Goal: Task Accomplishment & Management: Complete application form

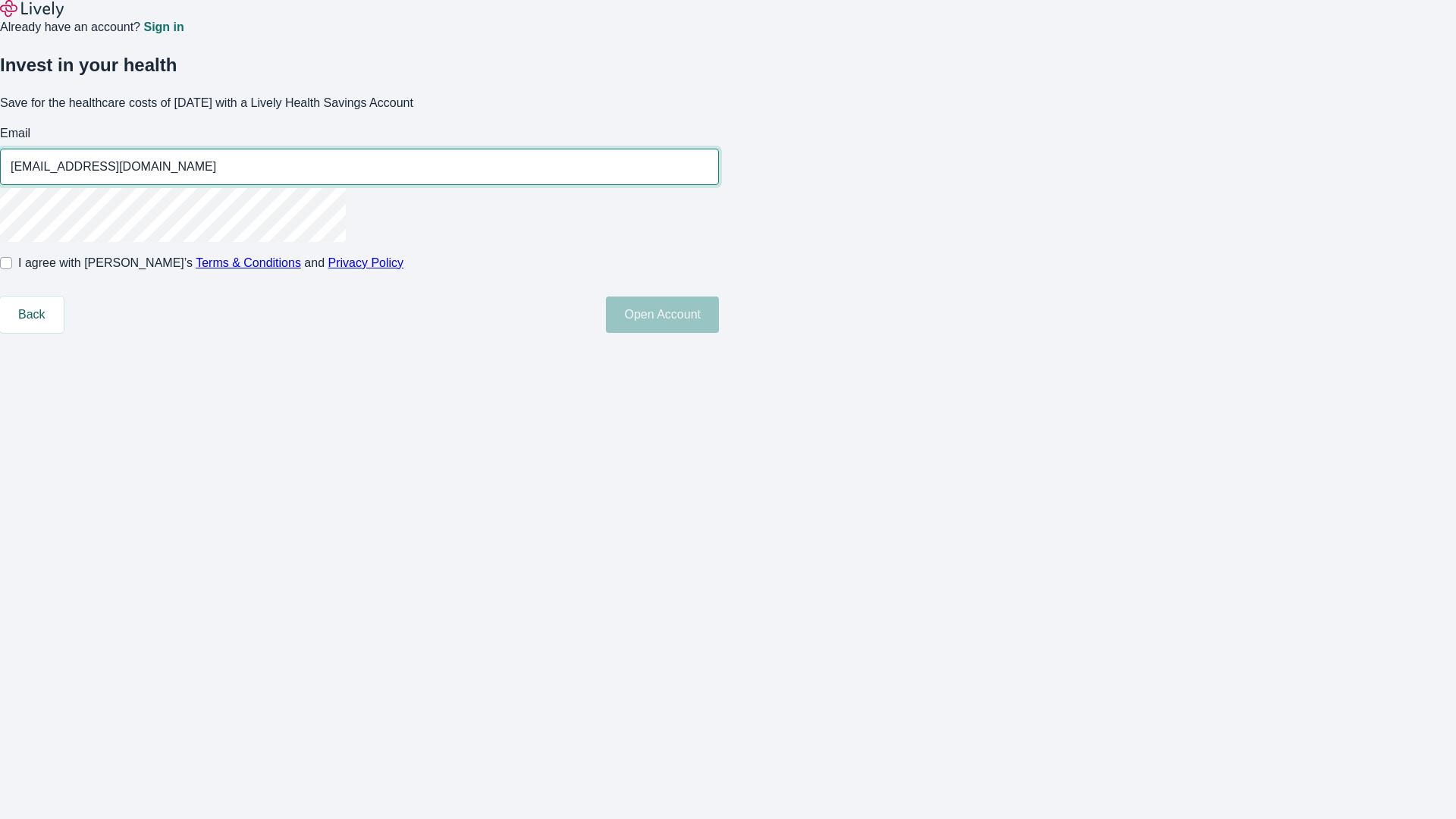
type input "[EMAIL_ADDRESS][DOMAIN_NAME]"
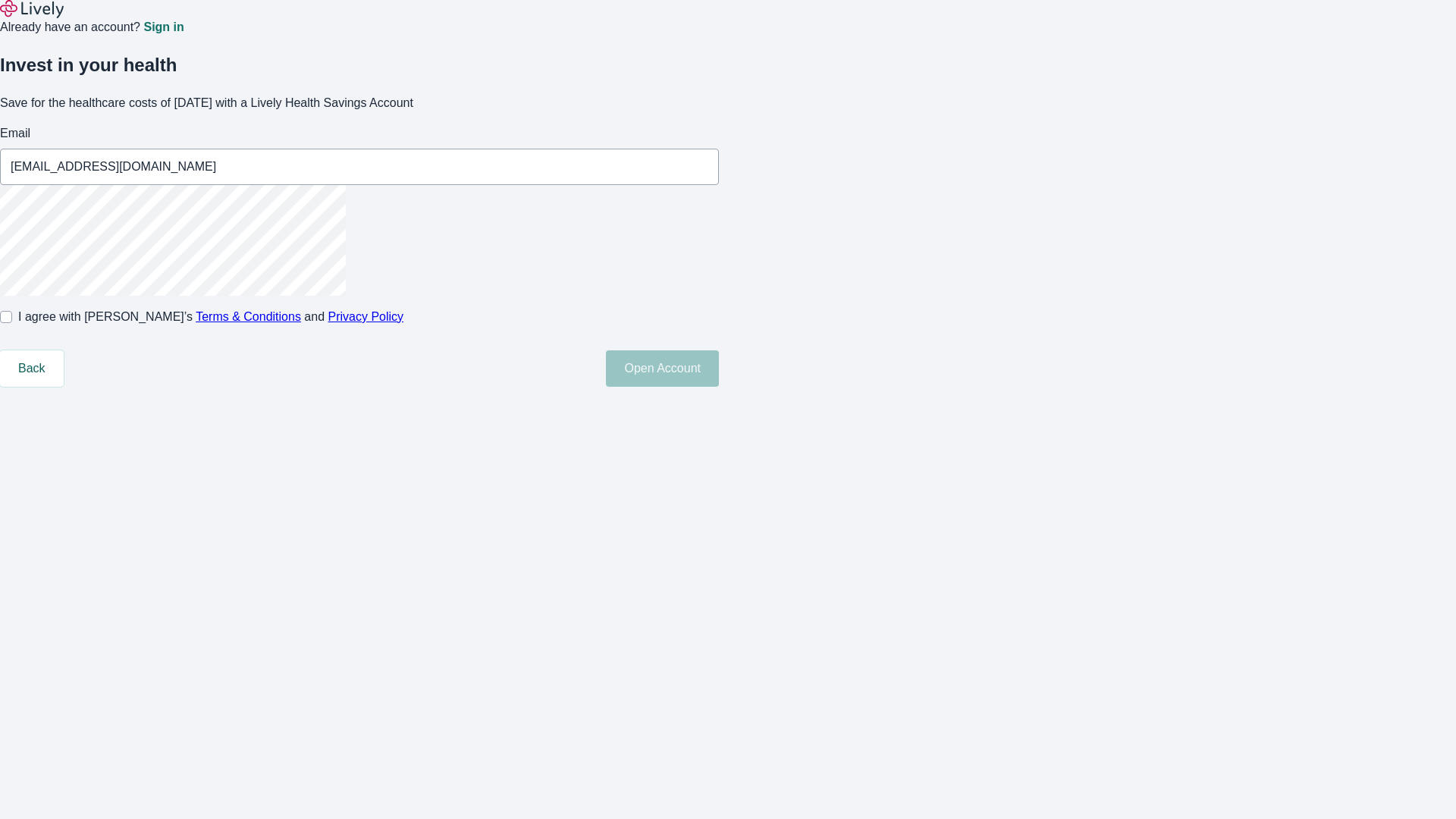
click at [12, 323] on input "I agree with Lively’s Terms & Conditions and Privacy Policy" at bounding box center [6, 317] width 12 height 12
checkbox input "true"
click at [719, 387] on button "Open Account" at bounding box center [663, 369] width 113 height 37
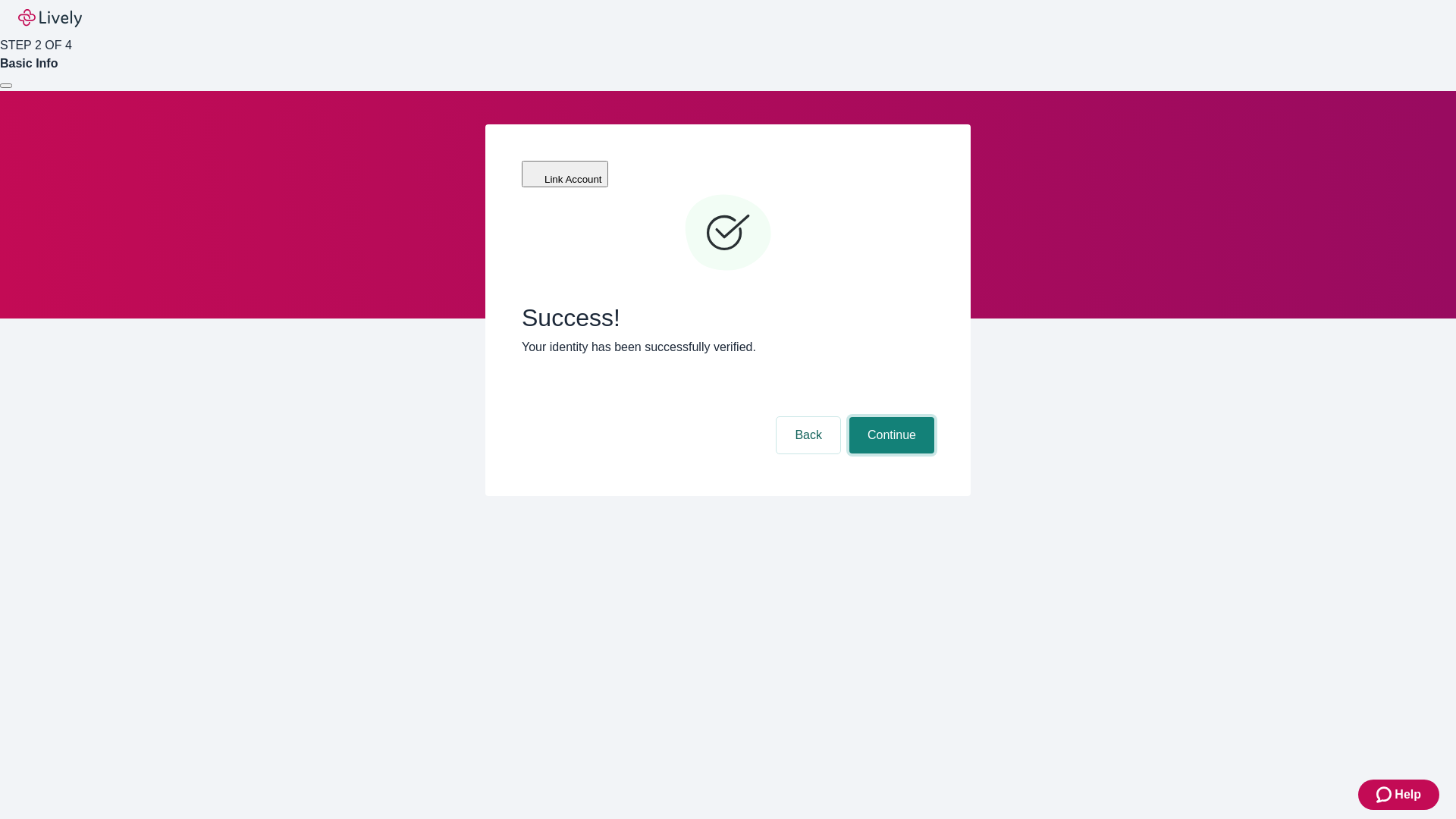
click at [890, 417] on button "Continue" at bounding box center [891, 435] width 85 height 37
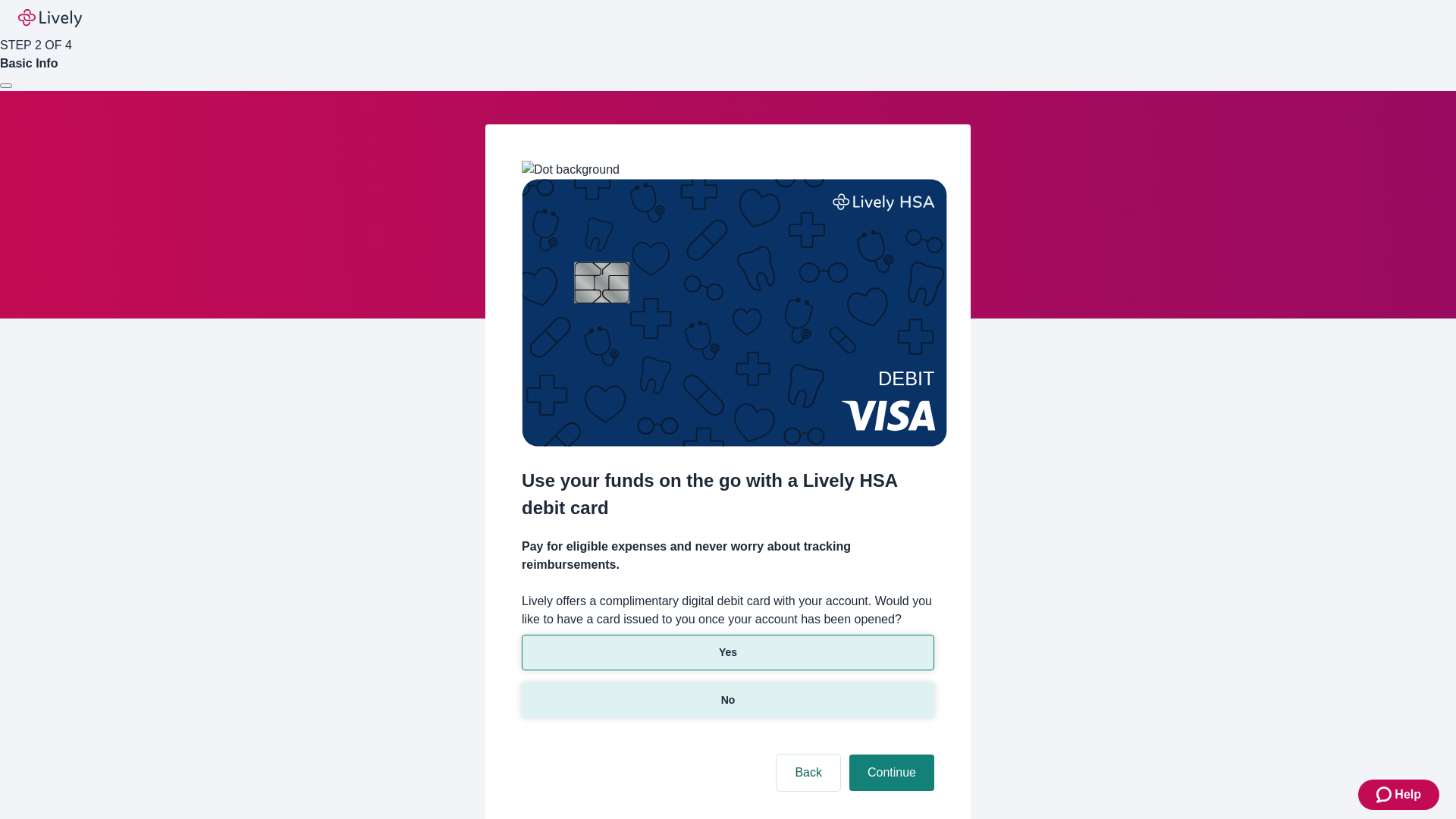
click at [728, 692] on p "No" at bounding box center [728, 700] width 15 height 16
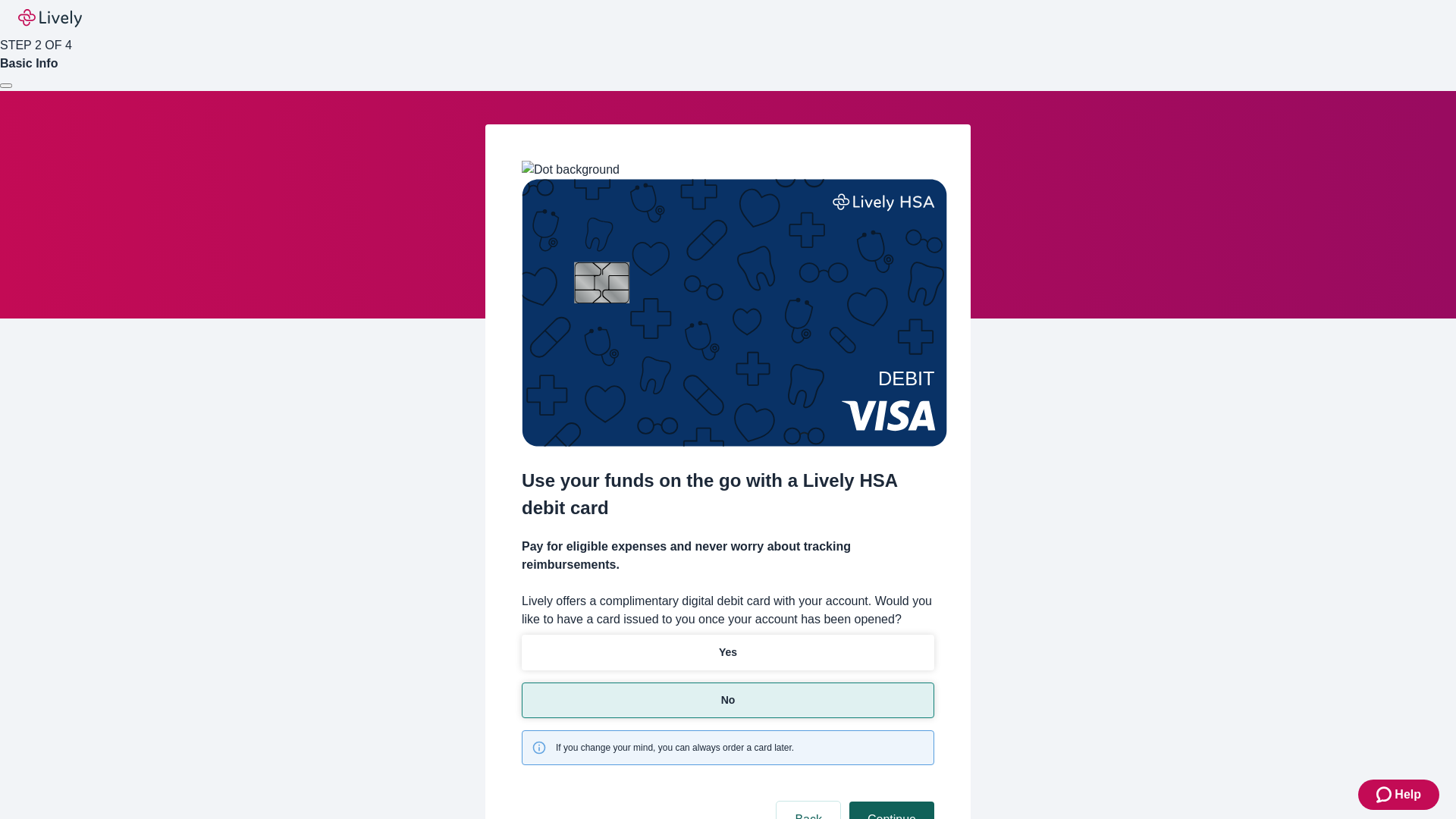
click at [890, 801] on button "Continue" at bounding box center [891, 820] width 85 height 37
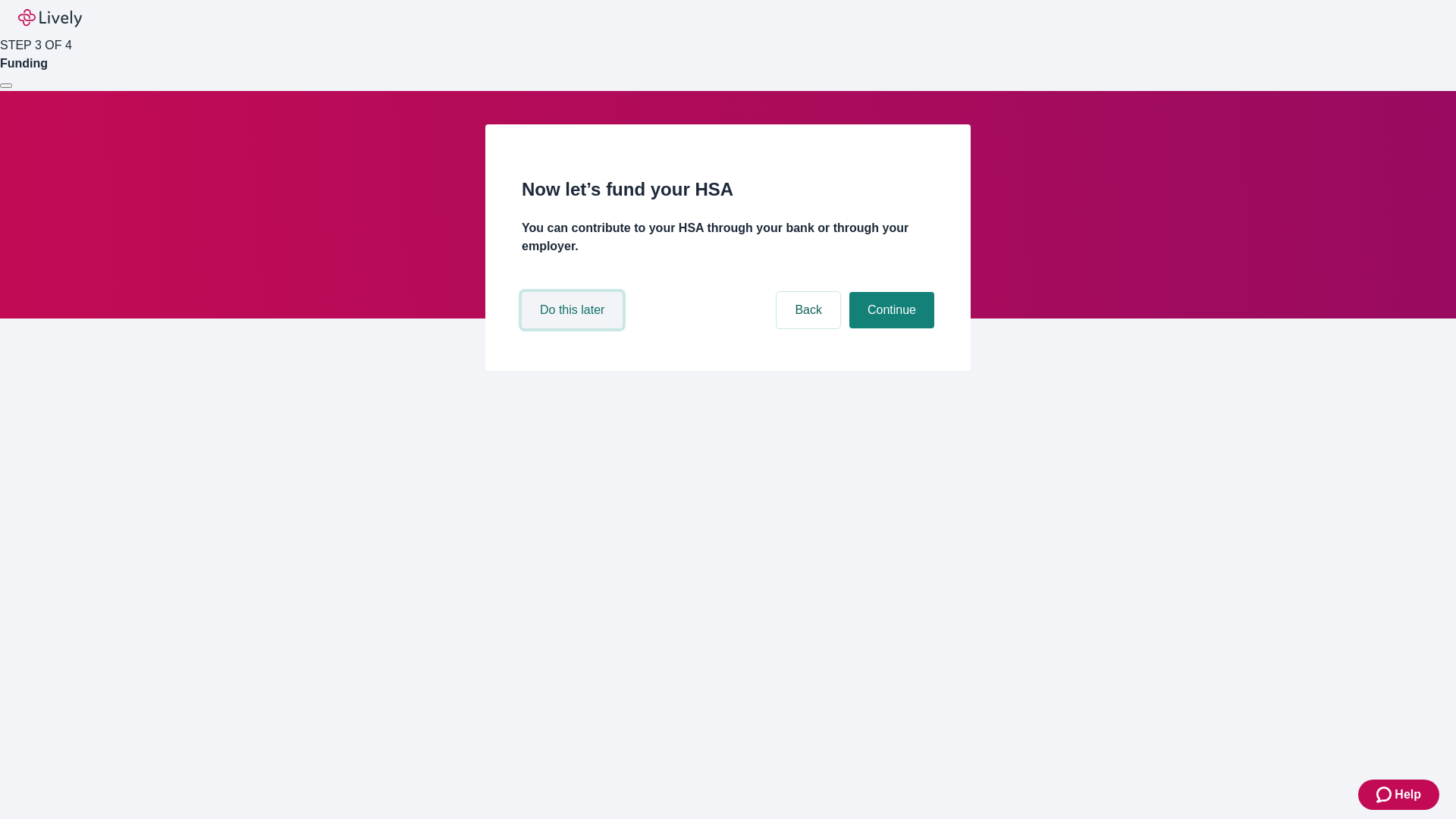
click at [574, 328] on button "Do this later" at bounding box center [572, 310] width 101 height 37
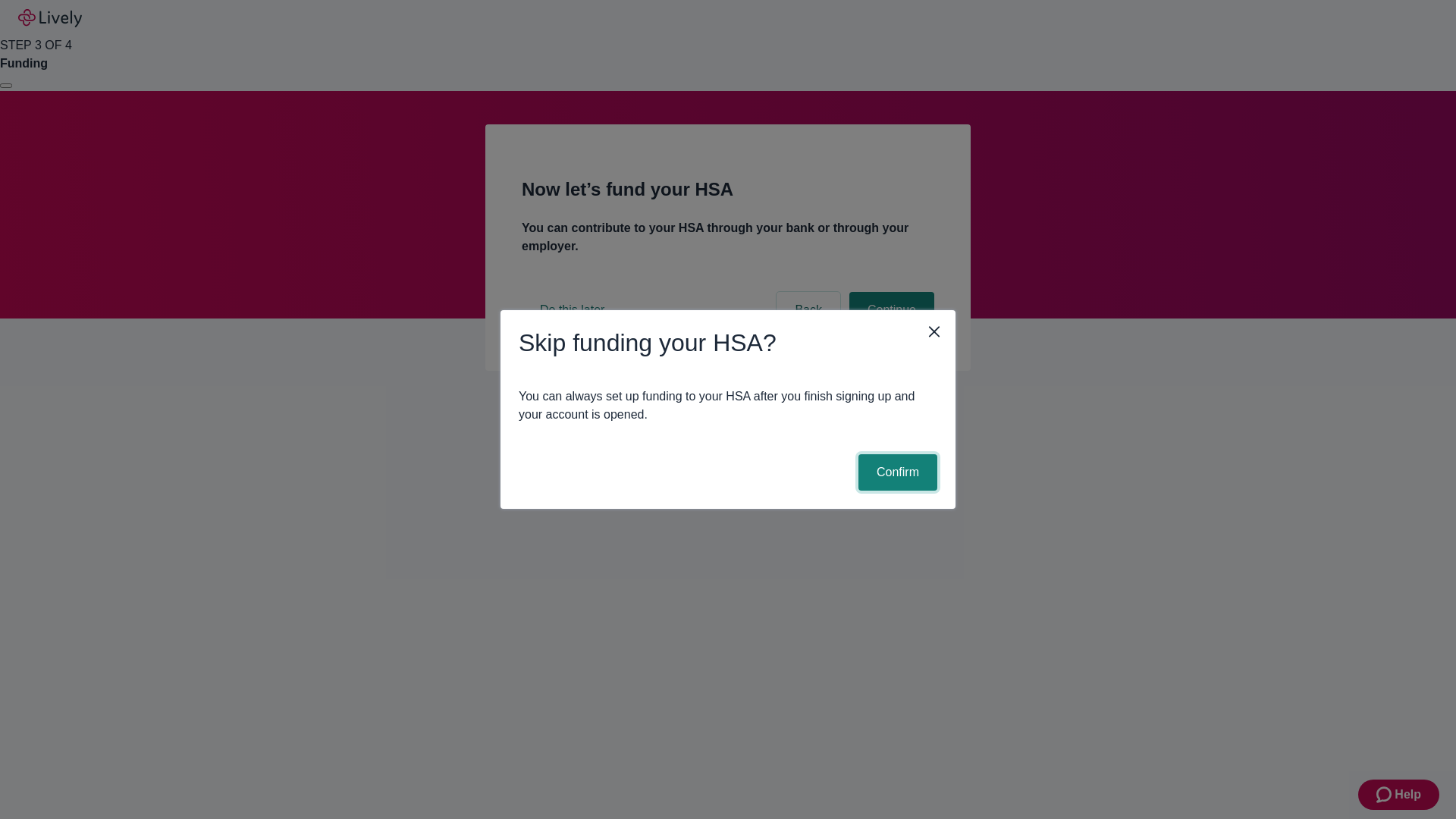
click at [896, 473] on button "Confirm" at bounding box center [897, 473] width 79 height 37
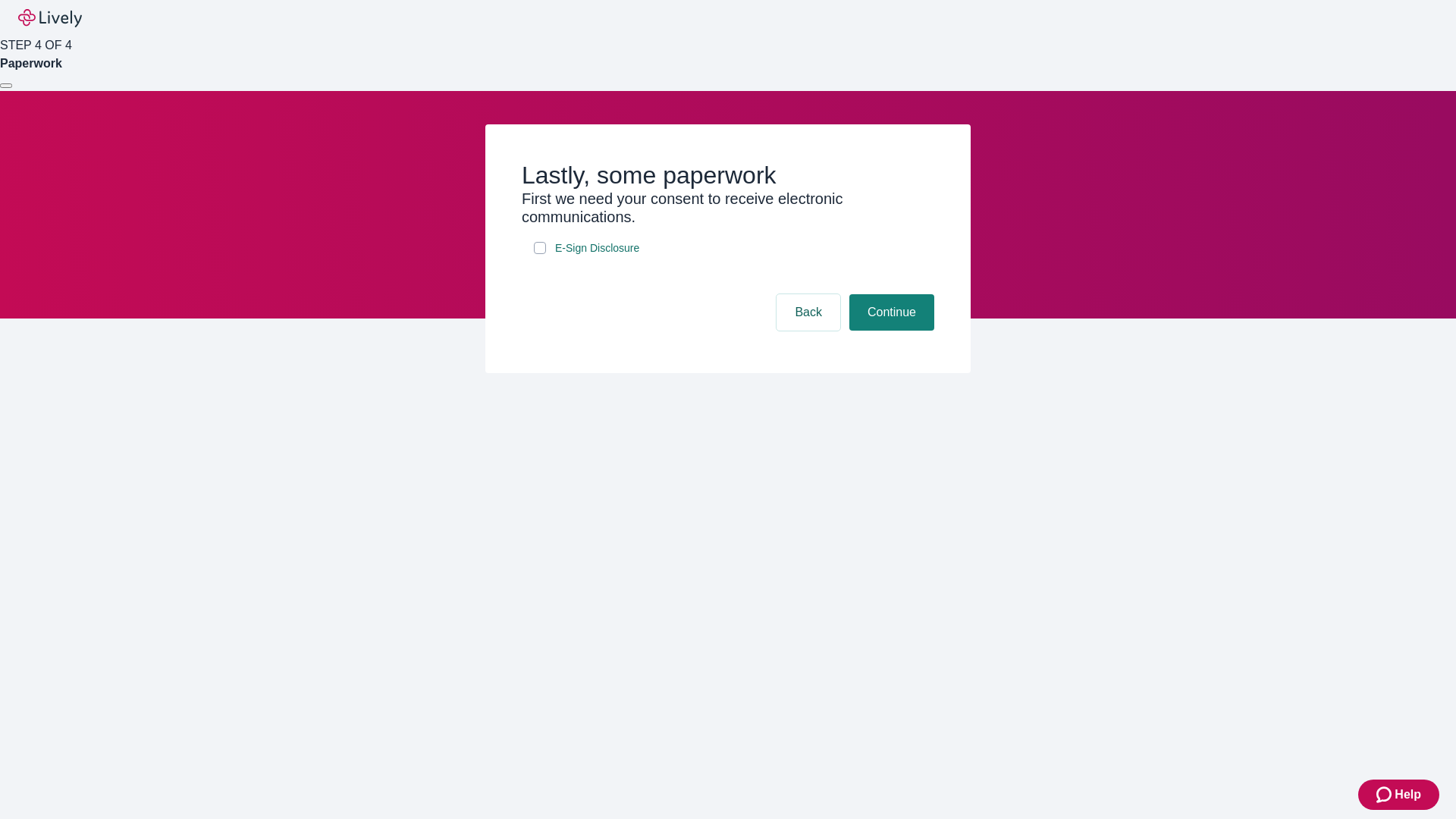
click at [540, 254] on input "E-Sign Disclosure" at bounding box center [540, 248] width 12 height 12
checkbox input "true"
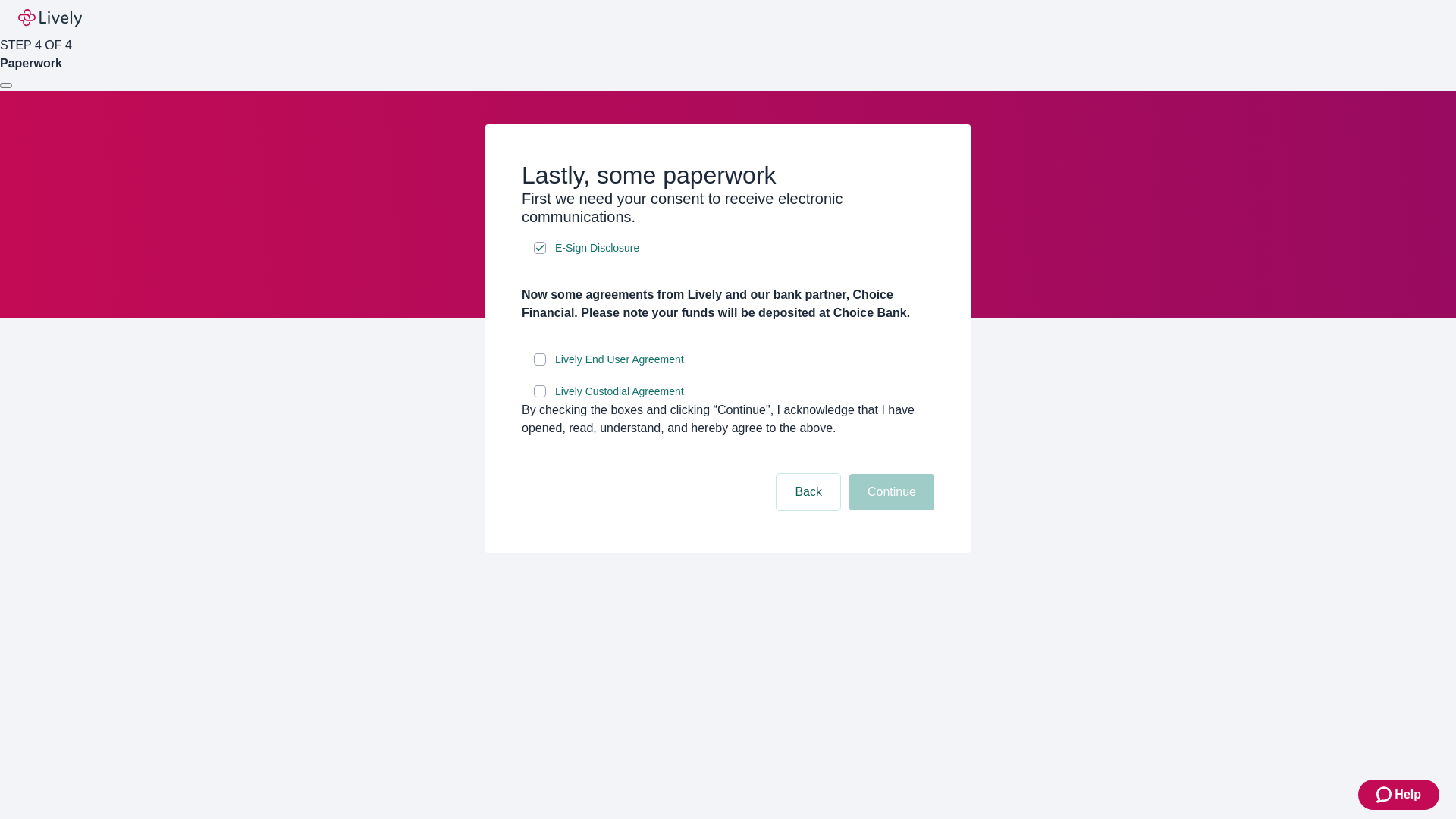
click at [540, 366] on input "Lively End User Agreement" at bounding box center [540, 359] width 12 height 12
checkbox input "true"
click at [540, 397] on input "Lively Custodial Agreement" at bounding box center [540, 392] width 12 height 12
checkbox input "true"
click at [890, 510] on button "Continue" at bounding box center [891, 492] width 85 height 37
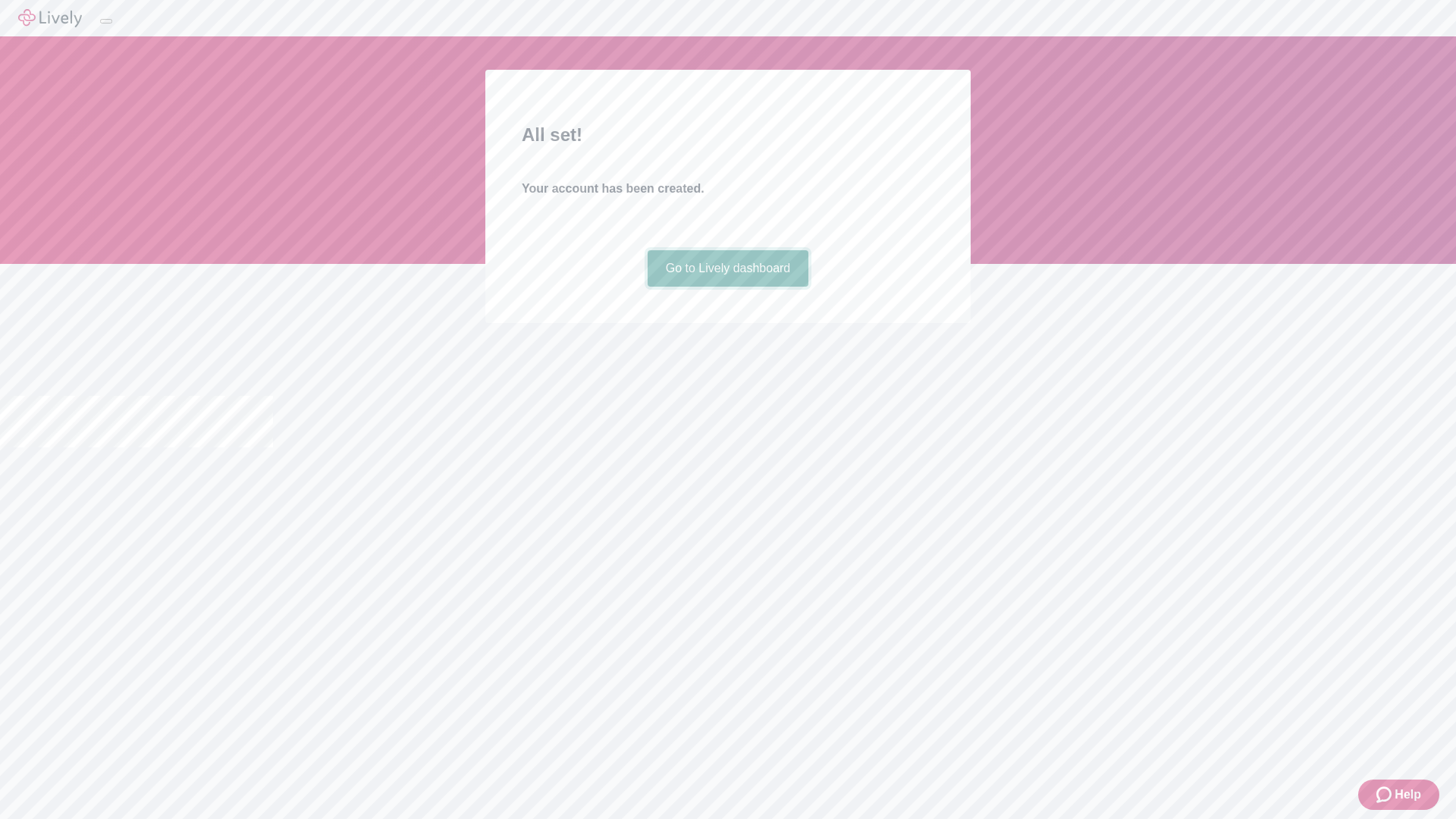
click at [728, 287] on link "Go to Lively dashboard" at bounding box center [728, 268] width 161 height 37
